Goal: Information Seeking & Learning: Learn about a topic

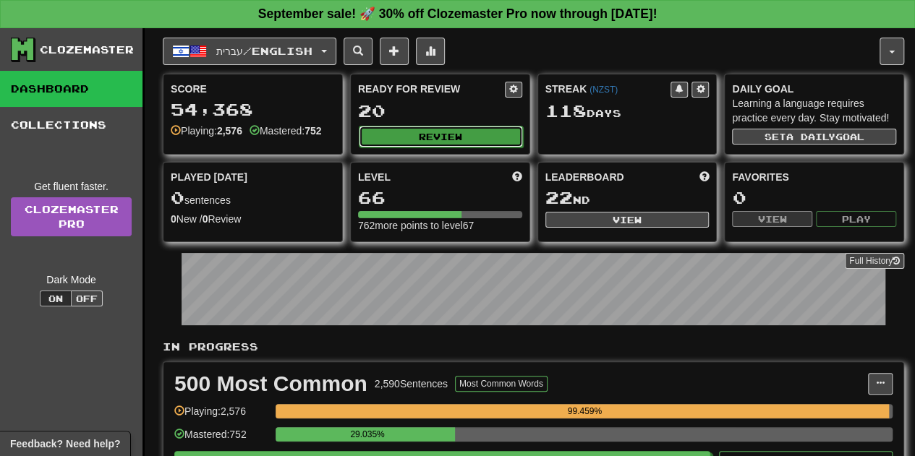
click at [437, 132] on button "Review" at bounding box center [441, 137] width 164 height 22
select select "**"
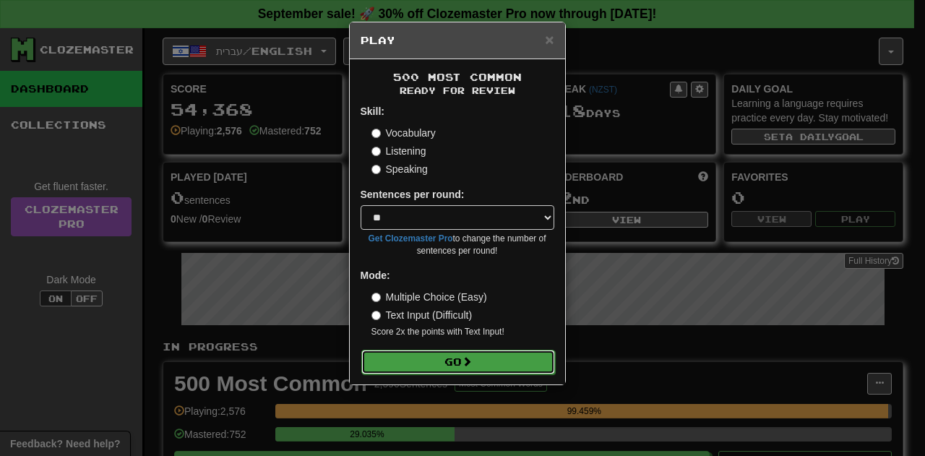
click at [440, 358] on button "Go" at bounding box center [459, 362] width 194 height 25
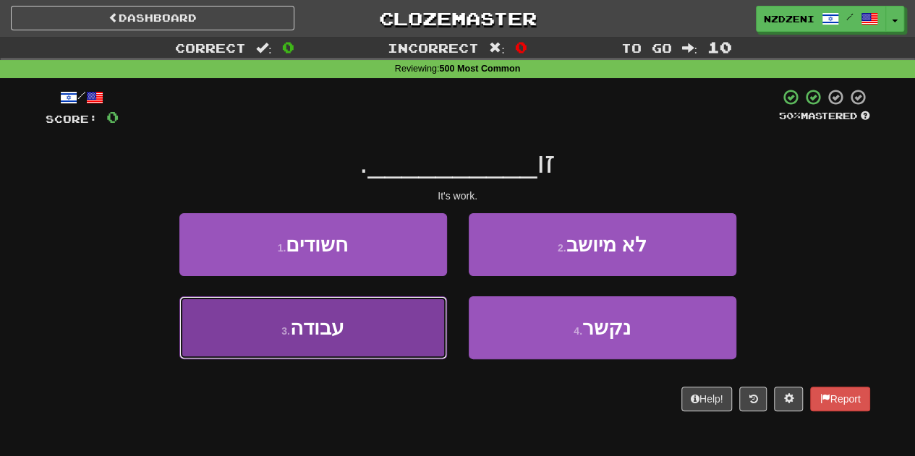
click at [371, 329] on button "3 . עבודה" at bounding box center [313, 327] width 268 height 63
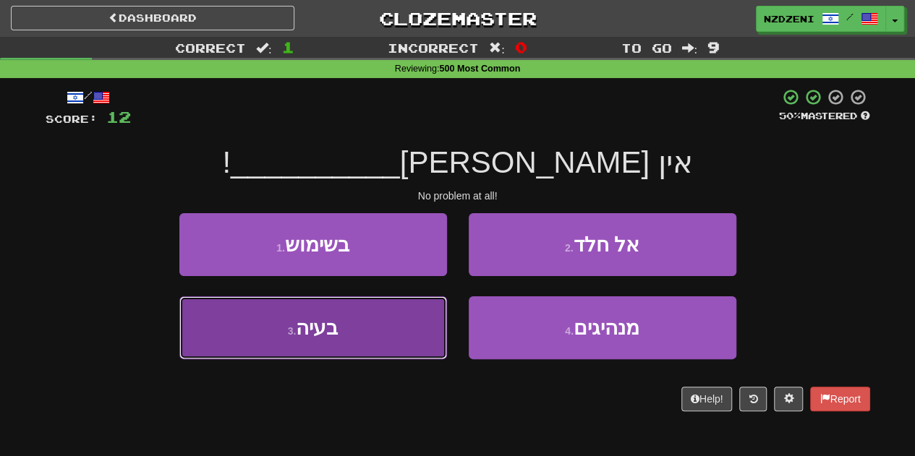
click at [343, 332] on button "3 . בעיה" at bounding box center [313, 327] width 268 height 63
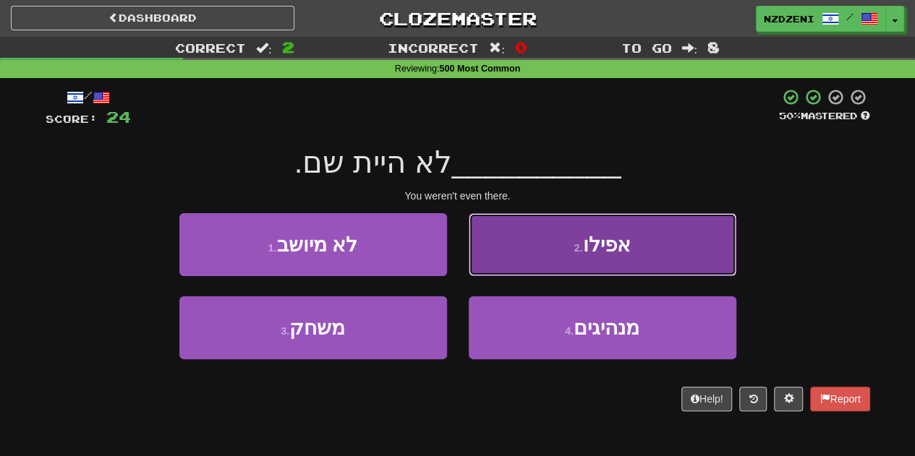
click at [529, 260] on button "2 . אפילו" at bounding box center [603, 244] width 268 height 63
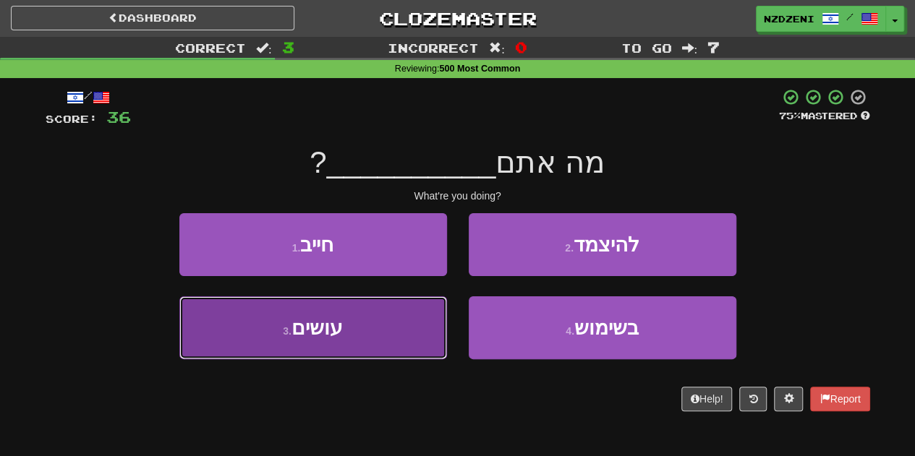
click at [379, 328] on button "3 . עושים" at bounding box center [313, 327] width 268 height 63
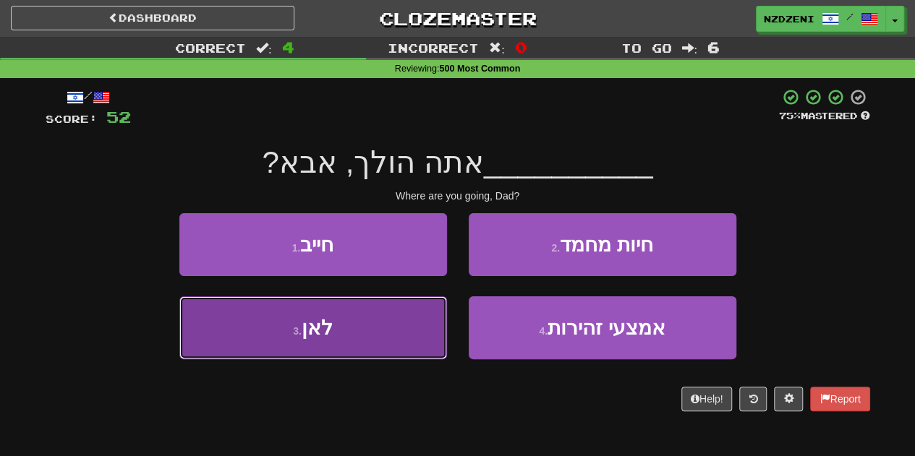
click at [364, 325] on button "3 . לאן" at bounding box center [313, 327] width 268 height 63
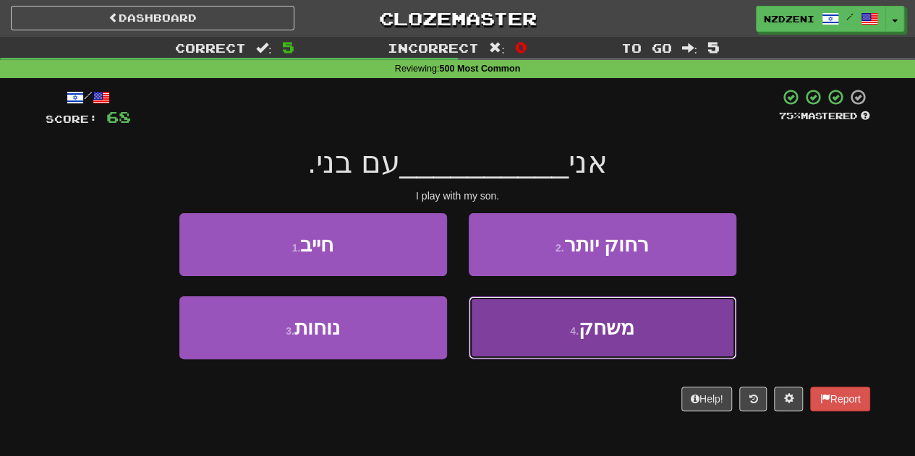
click at [516, 328] on button "4 . משחק" at bounding box center [603, 327] width 268 height 63
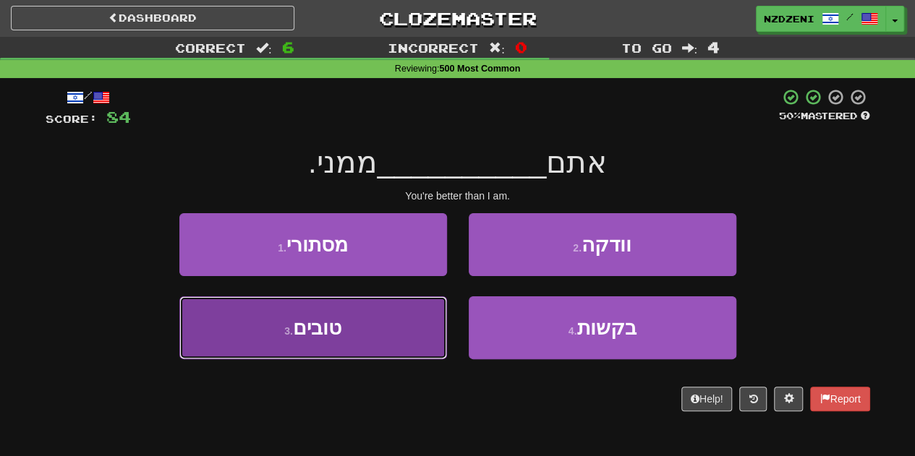
click at [347, 320] on button "3 . טובים" at bounding box center [313, 327] width 268 height 63
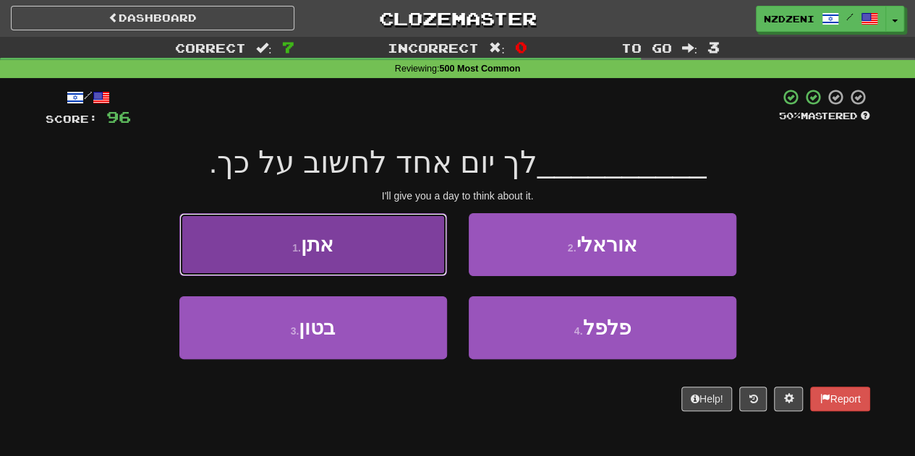
click at [335, 237] on button "1 . אתן" at bounding box center [313, 244] width 268 height 63
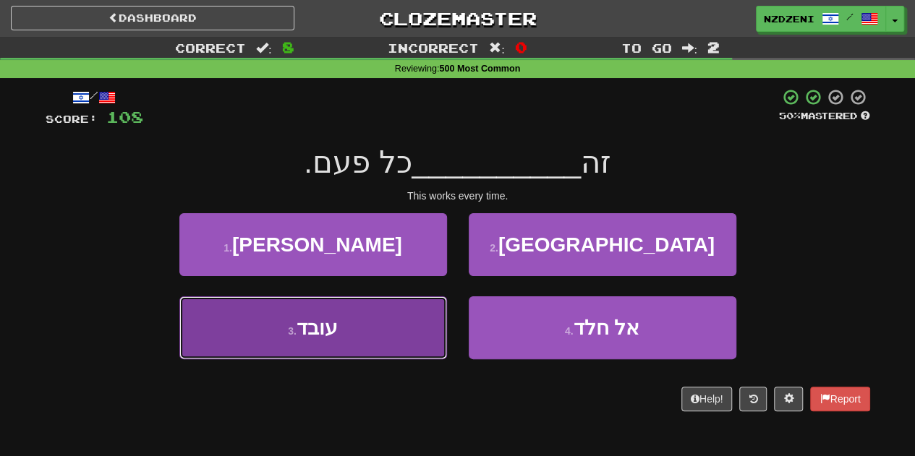
click at [354, 355] on button "3 . עובד" at bounding box center [313, 327] width 268 height 63
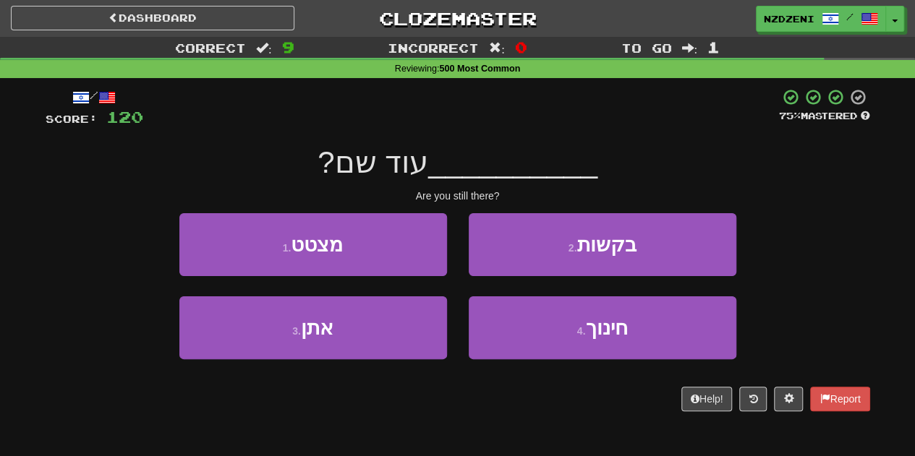
click at [364, 359] on div "3 . אתן" at bounding box center [312, 337] width 289 height 83
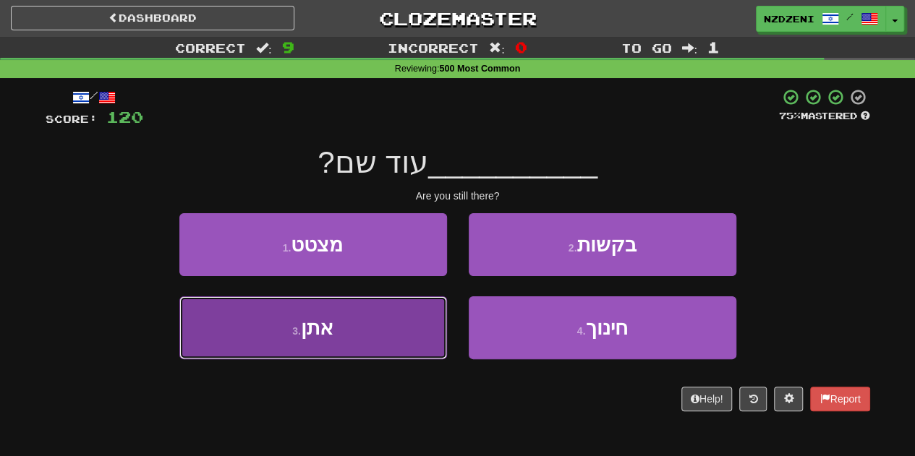
click at [359, 333] on button "3 . אתן" at bounding box center [313, 327] width 268 height 63
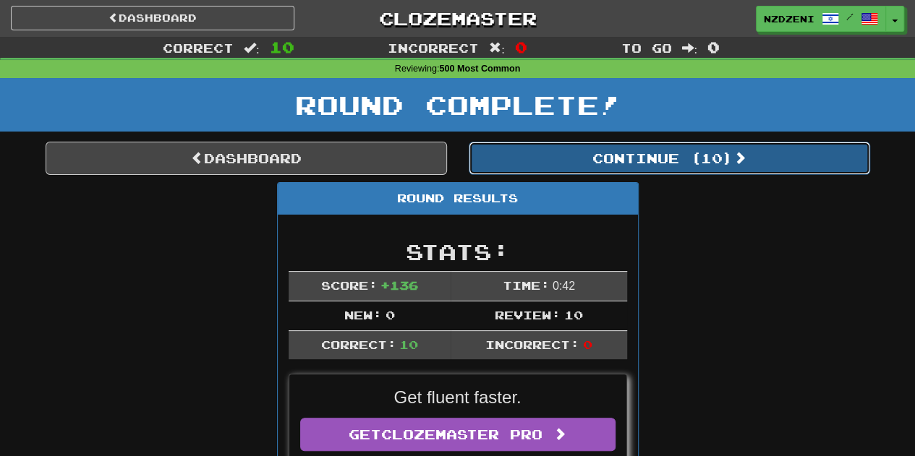
click at [609, 154] on button "Continue ( 10 )" at bounding box center [669, 158] width 401 height 33
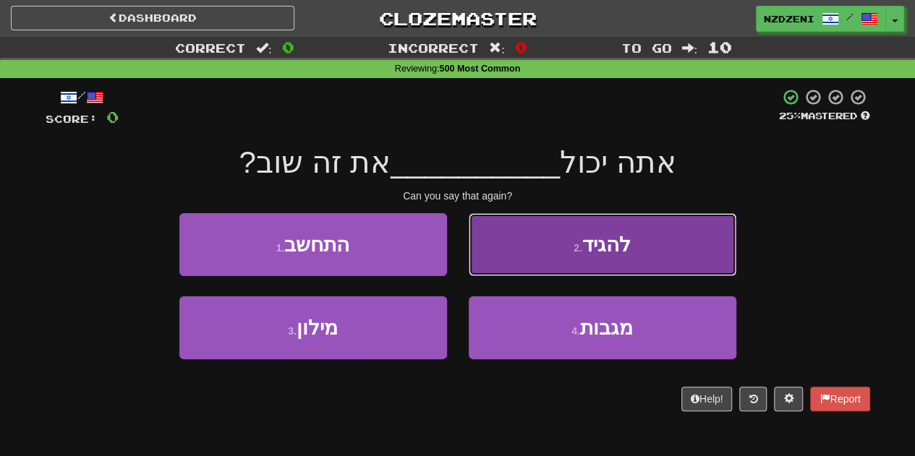
click at [523, 245] on button "2 . להגיד" at bounding box center [603, 244] width 268 height 63
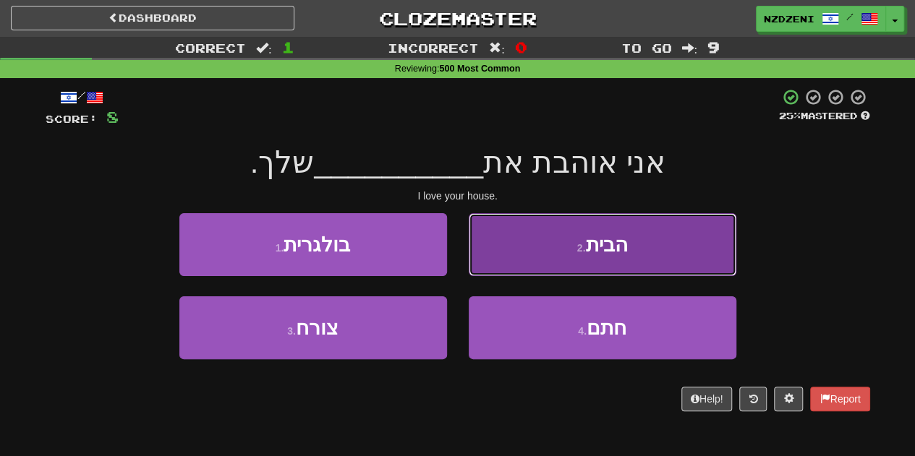
click at [552, 240] on button "2 . הבית" at bounding box center [603, 244] width 268 height 63
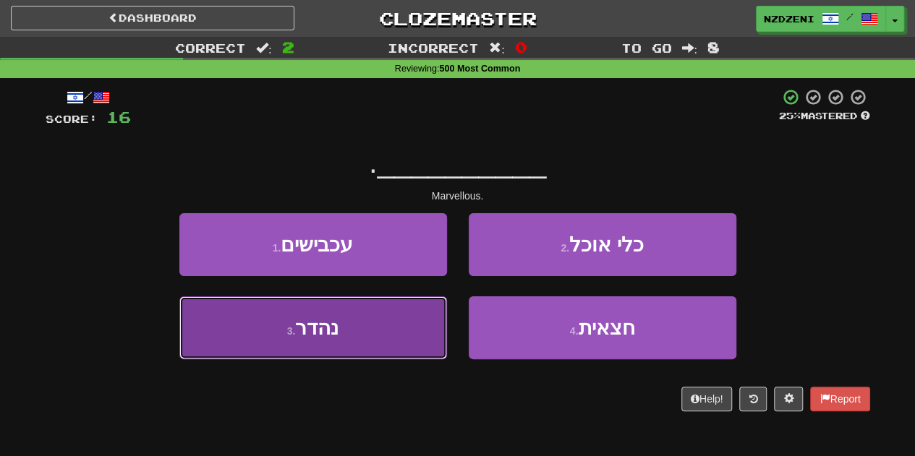
click at [344, 332] on button "3 . נהדר" at bounding box center [313, 327] width 268 height 63
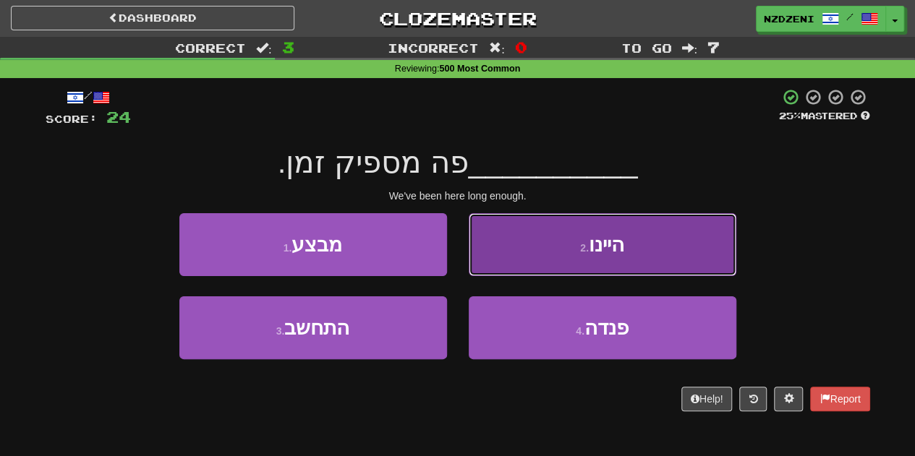
click at [523, 257] on button "2 . היינו" at bounding box center [603, 244] width 268 height 63
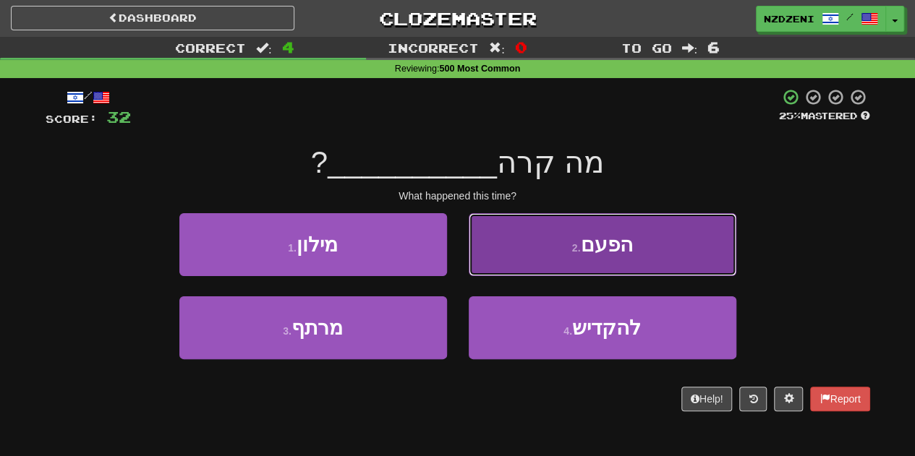
click at [548, 216] on button "2 . הפעם" at bounding box center [603, 244] width 268 height 63
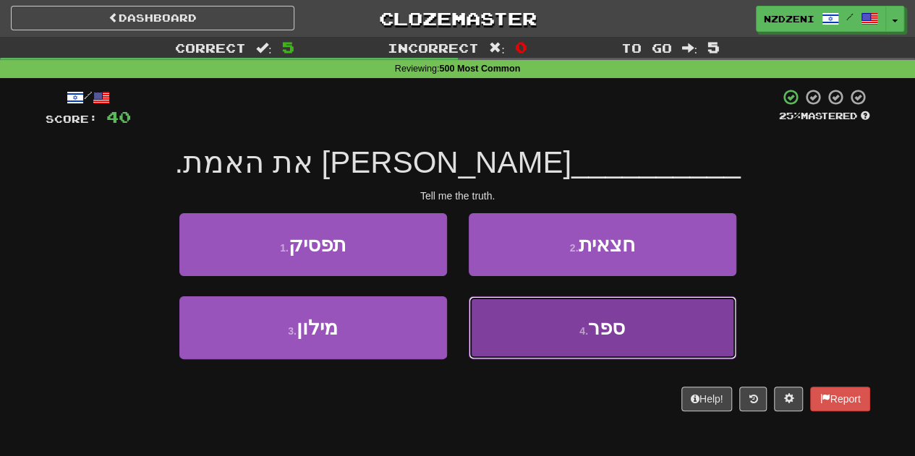
click at [541, 332] on button "4 . ספר" at bounding box center [603, 327] width 268 height 63
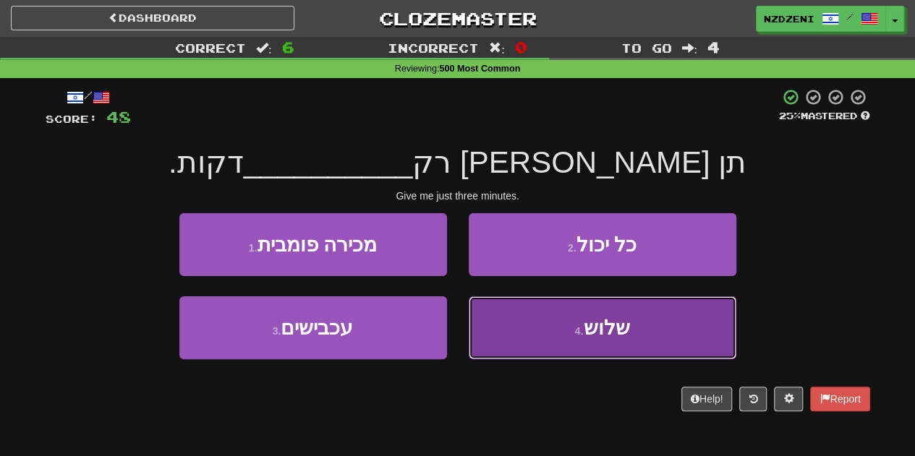
click at [540, 341] on button "4 . שלוש" at bounding box center [603, 327] width 268 height 63
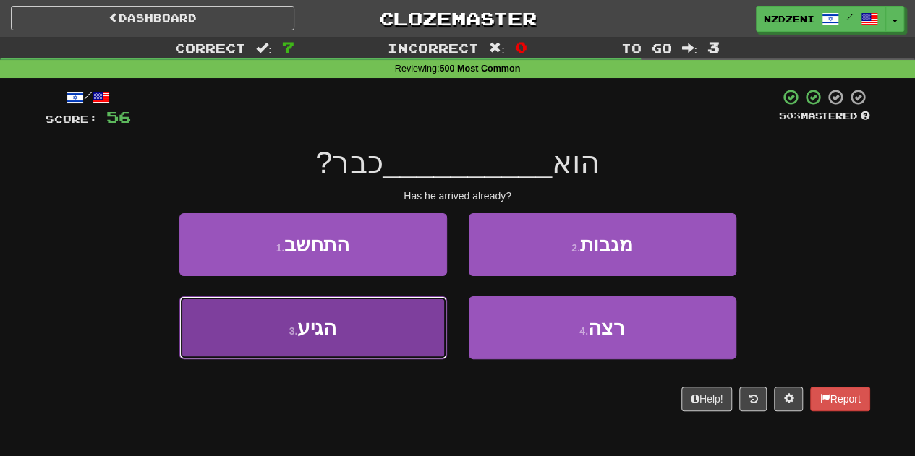
click at [351, 318] on button "3 . הגיע" at bounding box center [313, 327] width 268 height 63
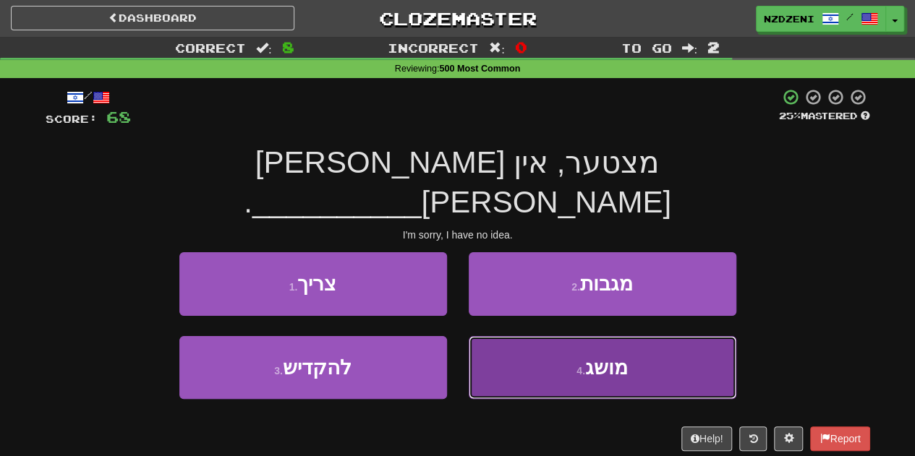
click at [546, 338] on button "4 . מושג" at bounding box center [603, 367] width 268 height 63
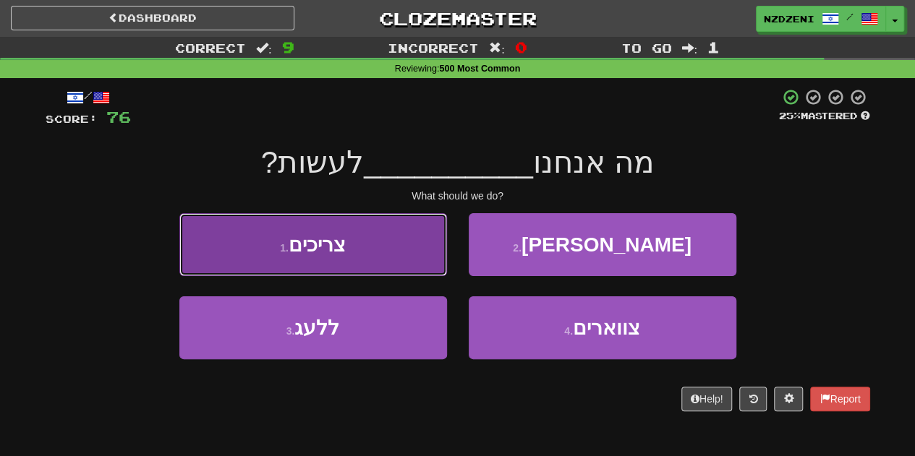
click at [364, 265] on button "1 . צריכים" at bounding box center [313, 244] width 268 height 63
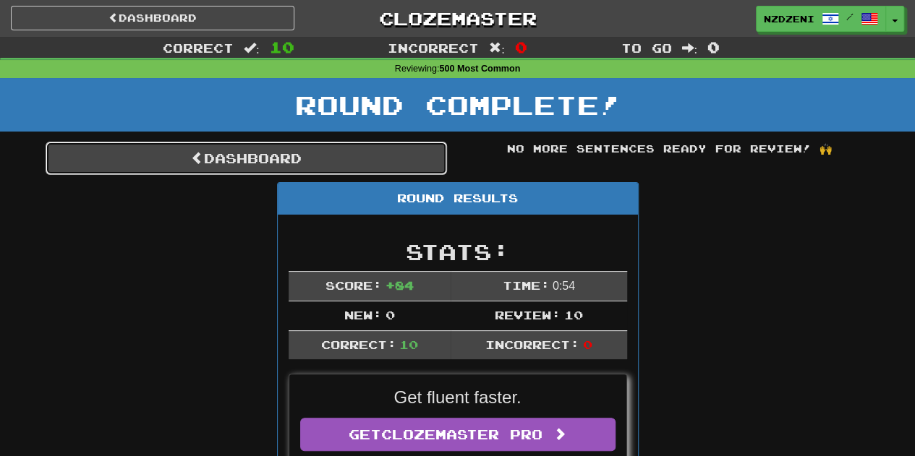
click at [320, 147] on link "Dashboard" at bounding box center [246, 158] width 401 height 33
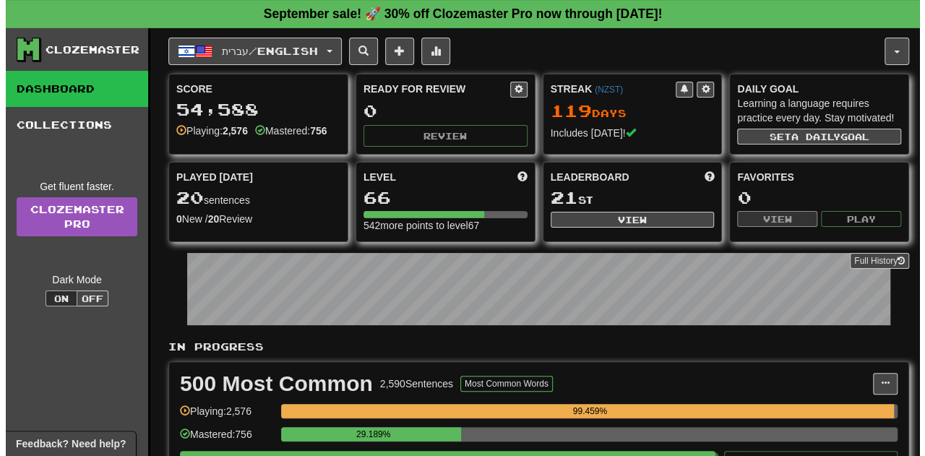
scroll to position [64, 0]
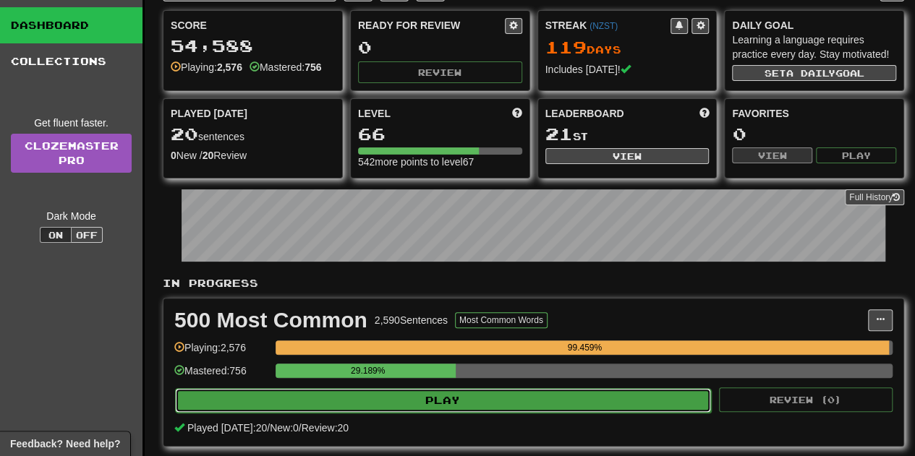
click at [367, 393] on button "Play" at bounding box center [443, 400] width 536 height 25
select select "**"
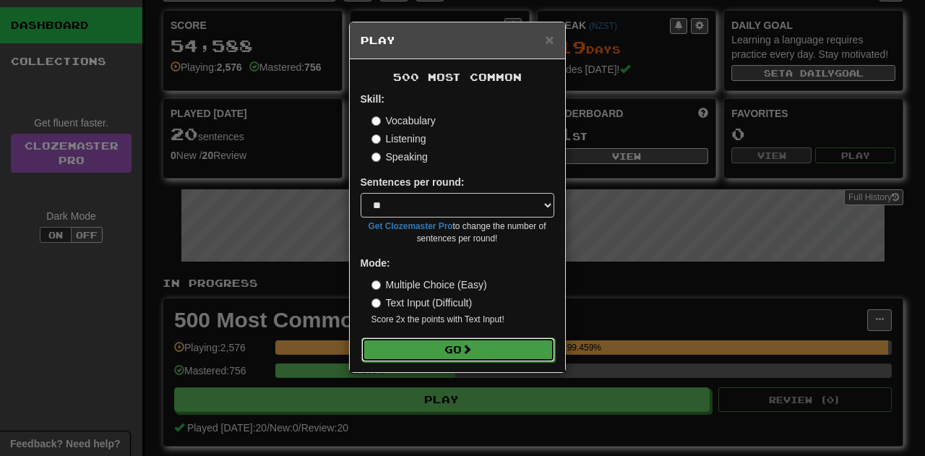
click at [412, 353] on button "Go" at bounding box center [459, 350] width 194 height 25
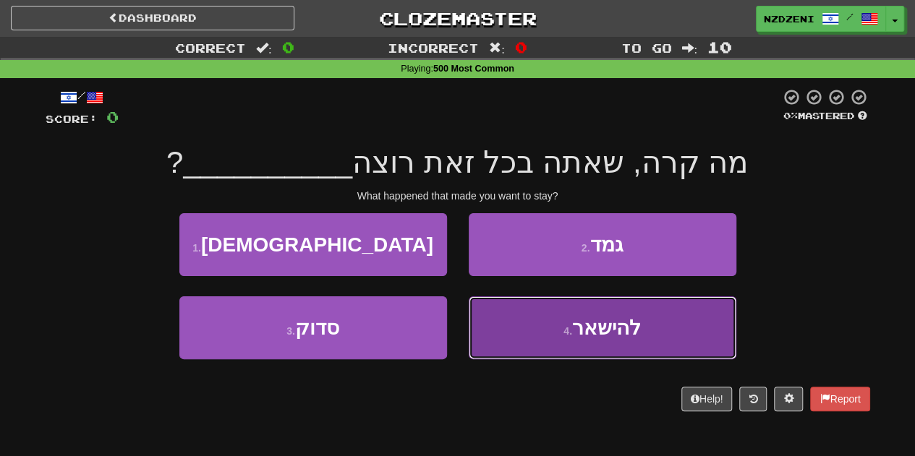
click at [547, 322] on button "4 . להישאר" at bounding box center [603, 327] width 268 height 63
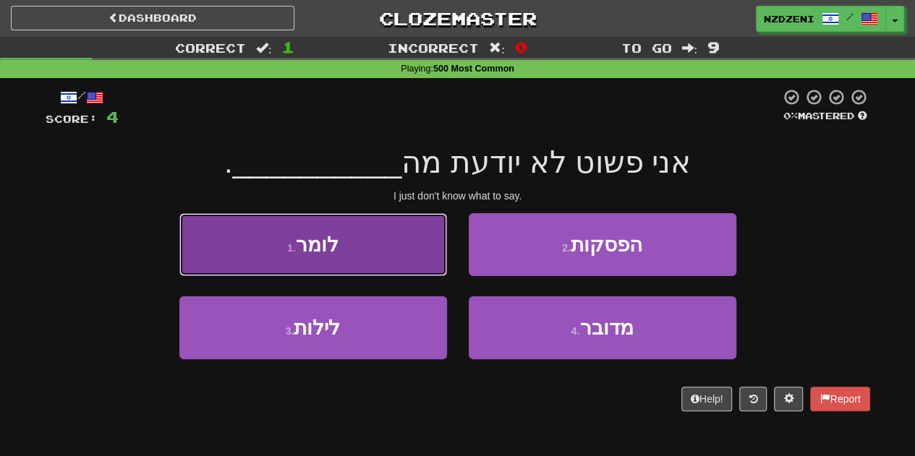
click at [353, 250] on button "1 . לומר" at bounding box center [313, 244] width 268 height 63
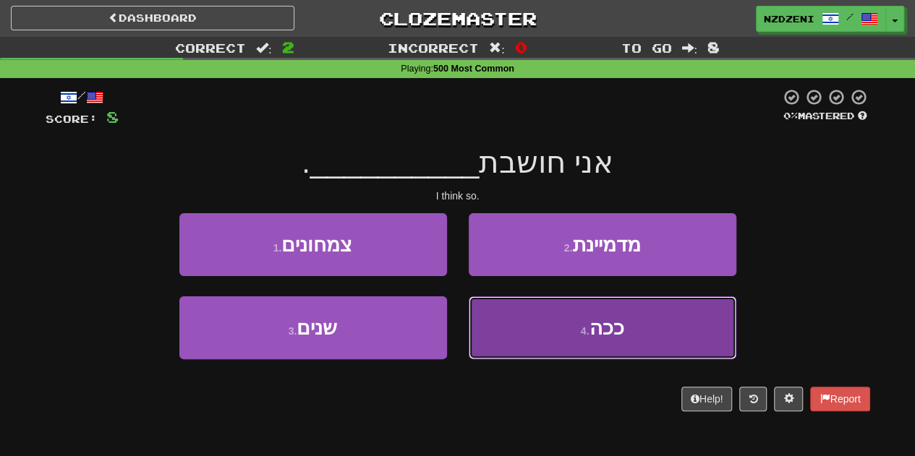
click at [525, 319] on button "4 . ככה" at bounding box center [603, 327] width 268 height 63
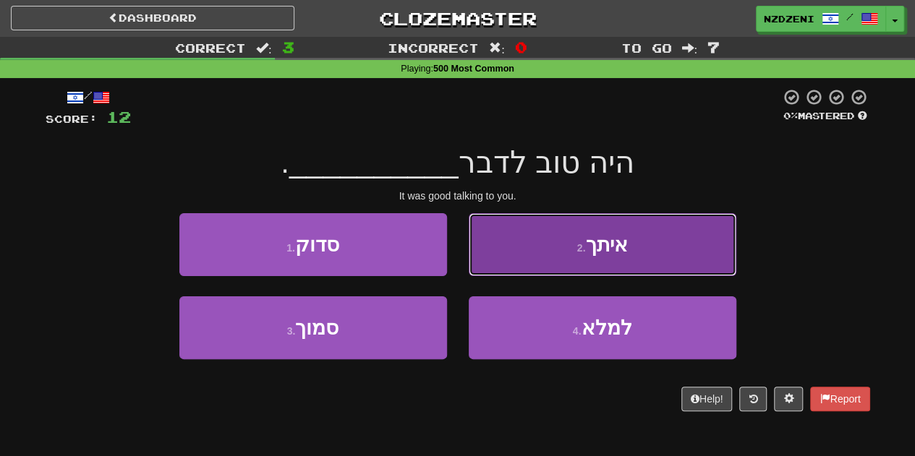
click at [529, 251] on button "2 . איתך" at bounding box center [603, 244] width 268 height 63
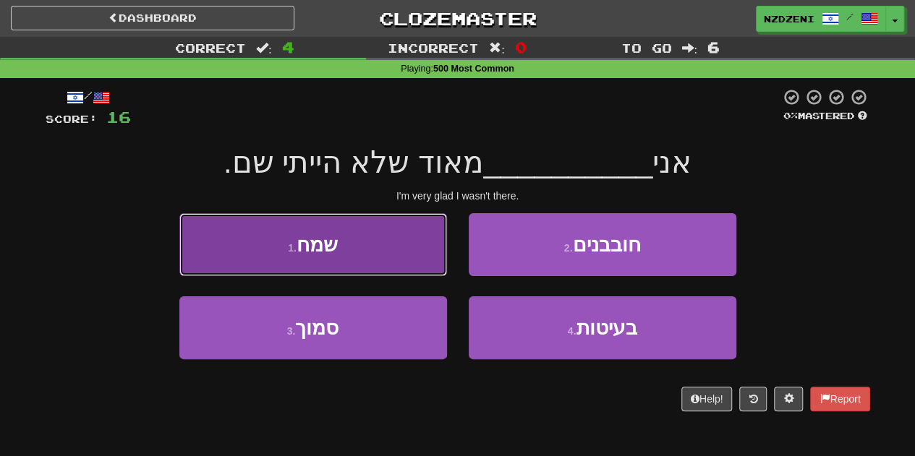
click at [340, 238] on button "1 . שמח" at bounding box center [313, 244] width 268 height 63
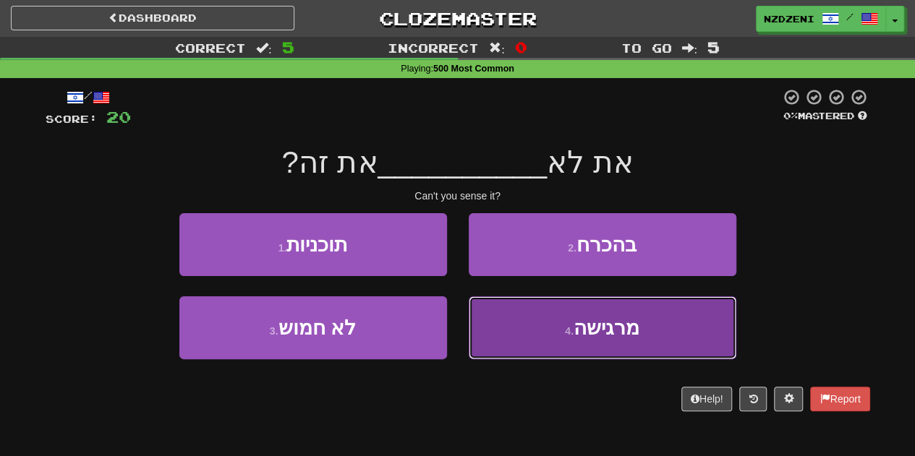
click at [547, 318] on button "4 . מרגישה" at bounding box center [603, 327] width 268 height 63
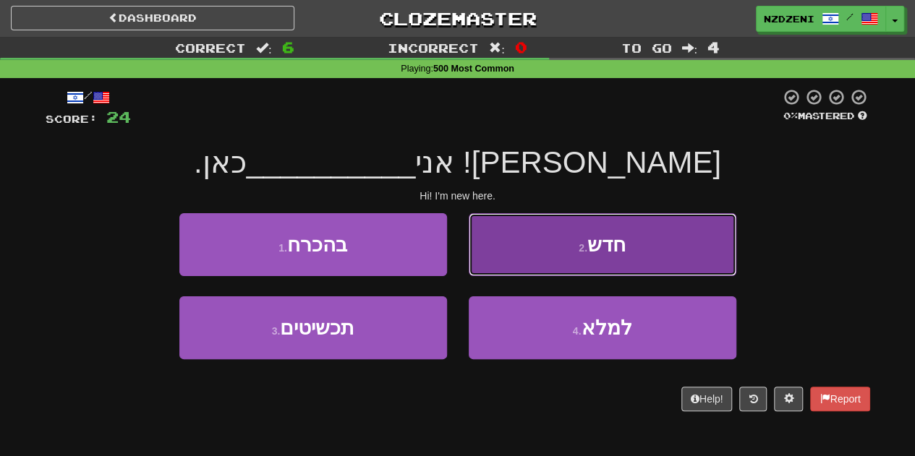
click at [513, 241] on button "2 . חדש" at bounding box center [603, 244] width 268 height 63
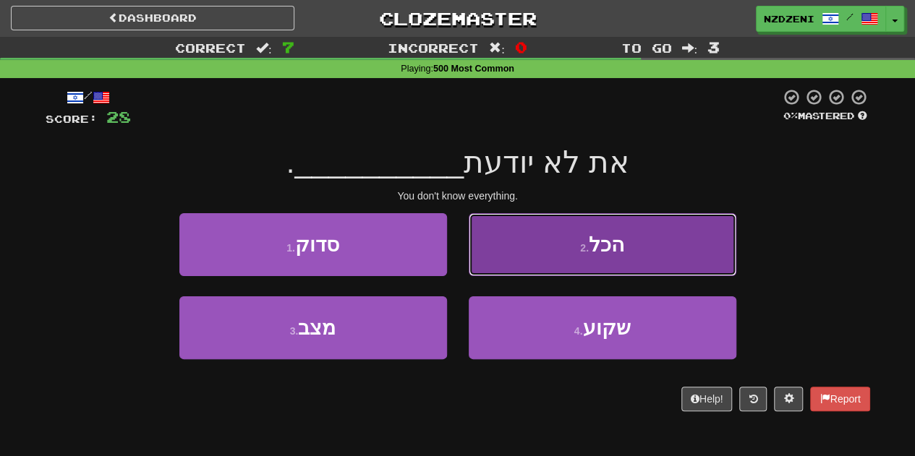
click at [531, 235] on button "2 . הכל" at bounding box center [603, 244] width 268 height 63
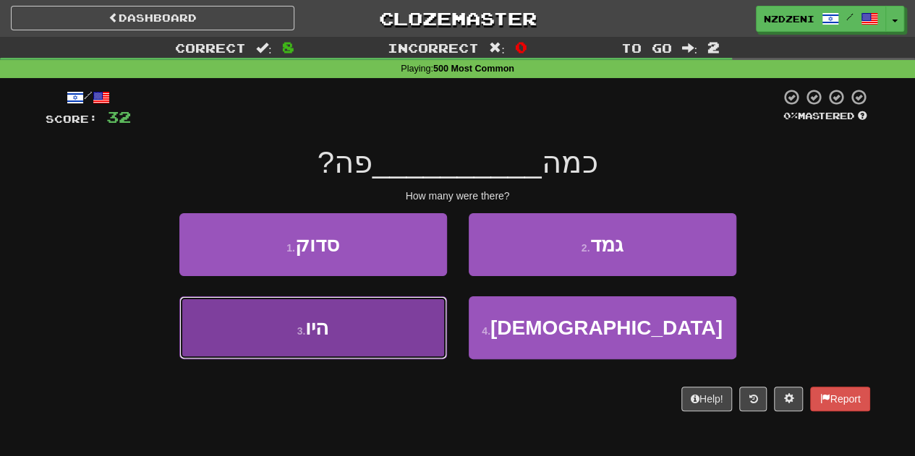
click at [340, 330] on button "3 . היו" at bounding box center [313, 327] width 268 height 63
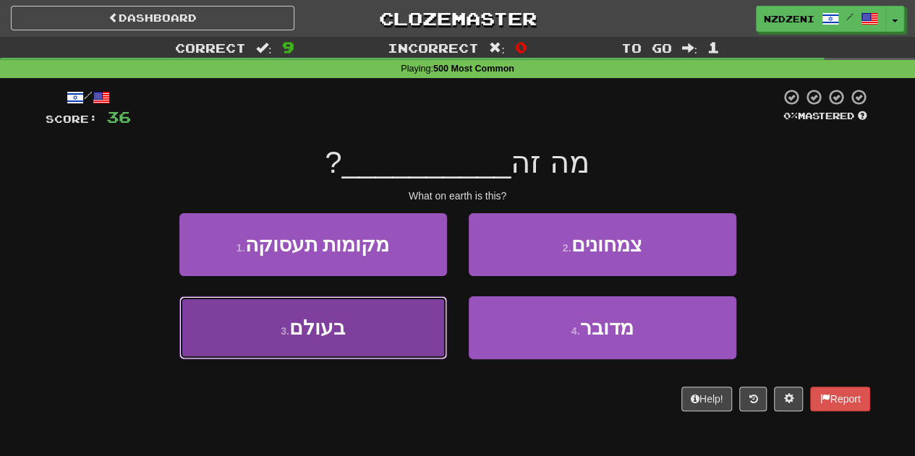
click at [380, 352] on button "3 . בעולם" at bounding box center [313, 327] width 268 height 63
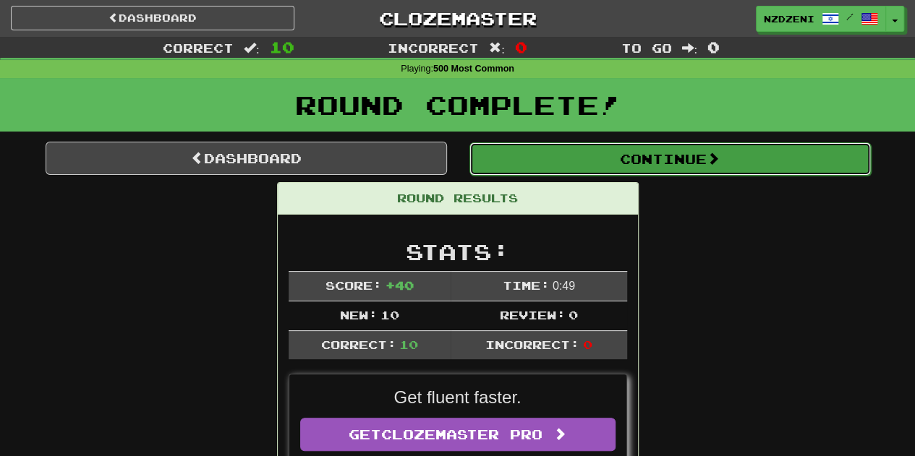
click at [534, 153] on button "Continue" at bounding box center [669, 158] width 401 height 33
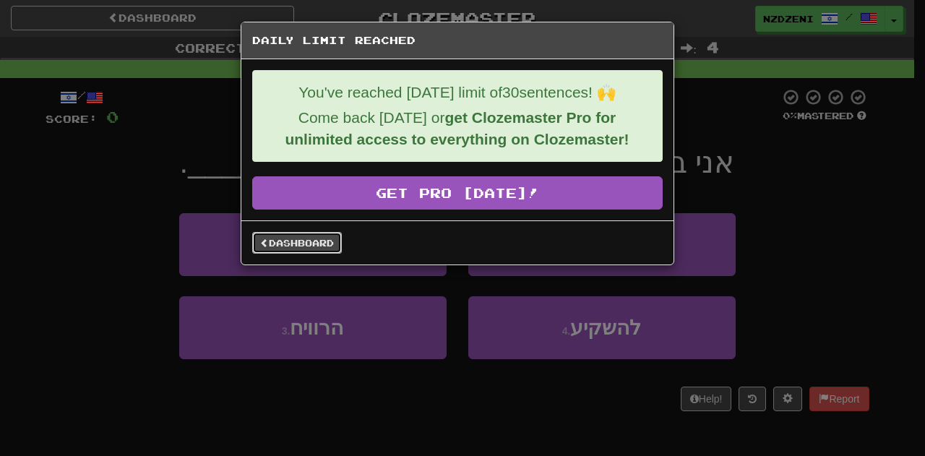
click at [333, 244] on link "Dashboard" at bounding box center [297, 243] width 90 height 22
